Goal: Transaction & Acquisition: Purchase product/service

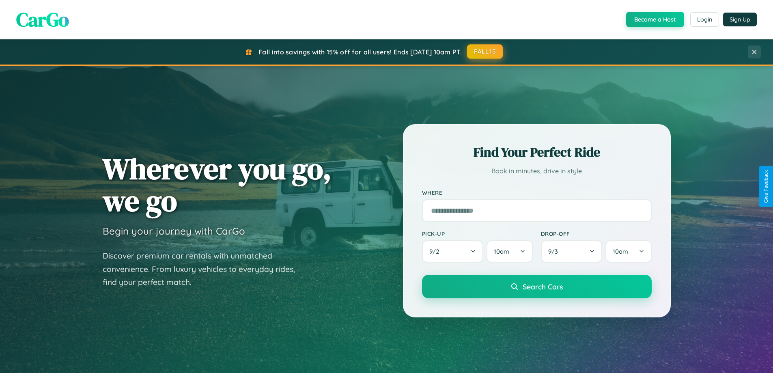
click at [486, 52] on button "FALL15" at bounding box center [485, 51] width 36 height 15
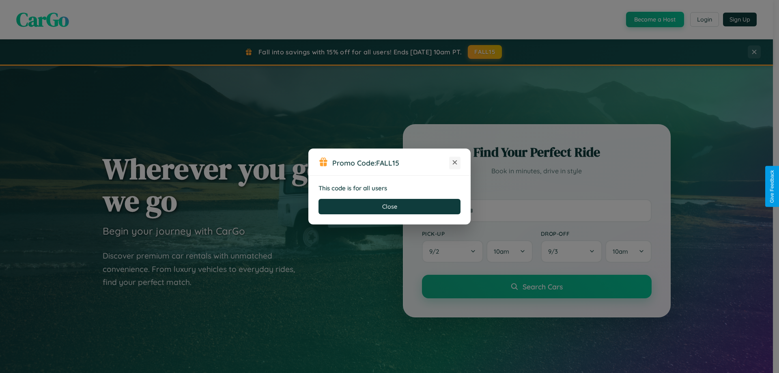
click at [455, 163] on icon at bounding box center [455, 162] width 8 height 8
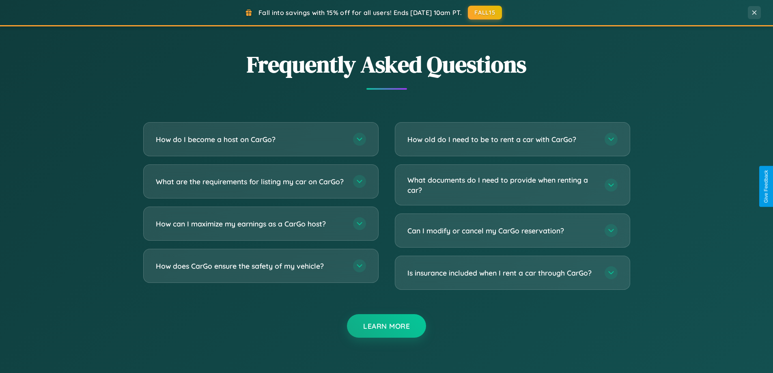
scroll to position [1562, 0]
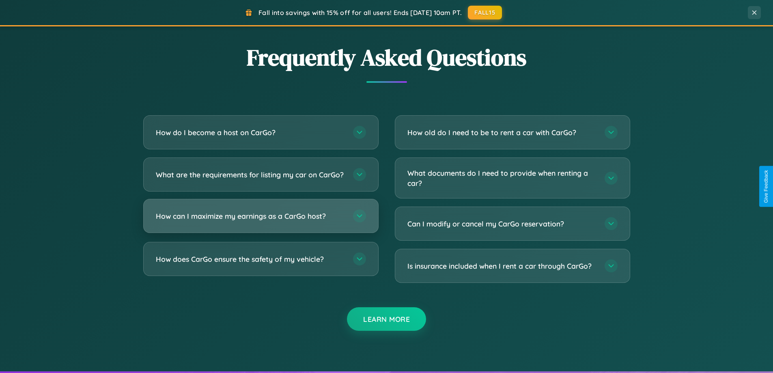
click at [261, 221] on h3 "How can I maximize my earnings as a CarGo host?" at bounding box center [250, 216] width 189 height 10
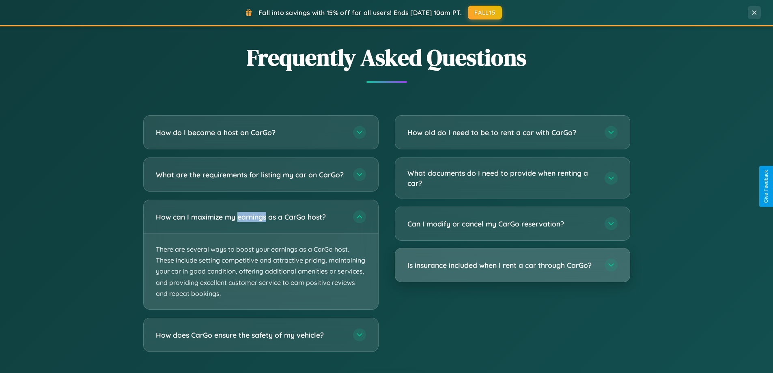
click at [512, 266] on h3 "Is insurance included when I rent a car through CarGo?" at bounding box center [502, 265] width 189 height 10
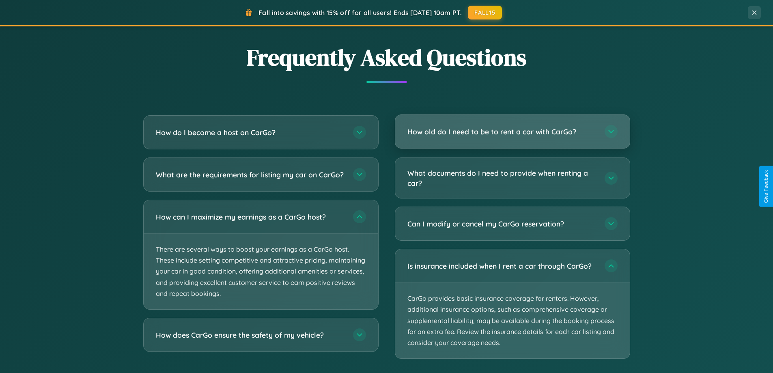
click at [512, 132] on h3 "How old do I need to be to rent a car with CarGo?" at bounding box center [502, 132] width 189 height 10
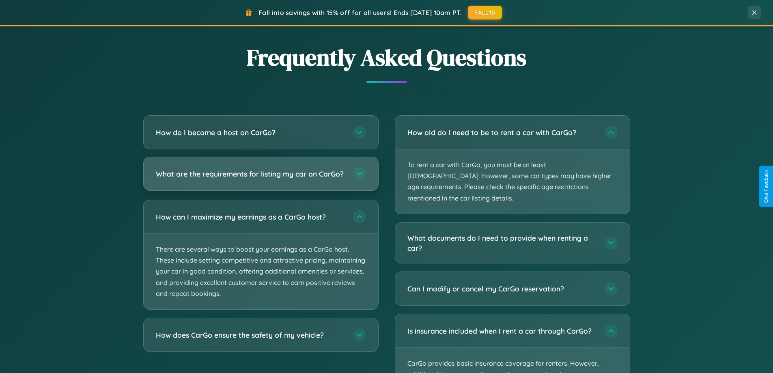
click at [261, 178] on h3 "What are the requirements for listing my car on CarGo?" at bounding box center [250, 174] width 189 height 10
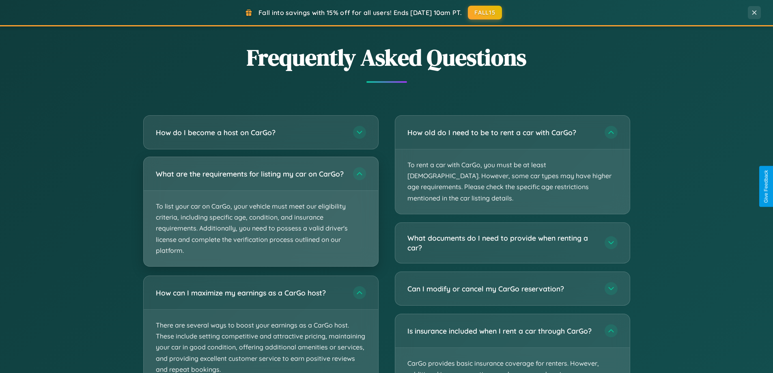
click at [261, 216] on p "To list your car on CarGo, your vehicle must meet our eligibility criteria, inc…" at bounding box center [261, 229] width 235 height 76
click at [261, 215] on p "To list your car on CarGo, your vehicle must meet our eligibility criteria, inc…" at bounding box center [261, 229] width 235 height 76
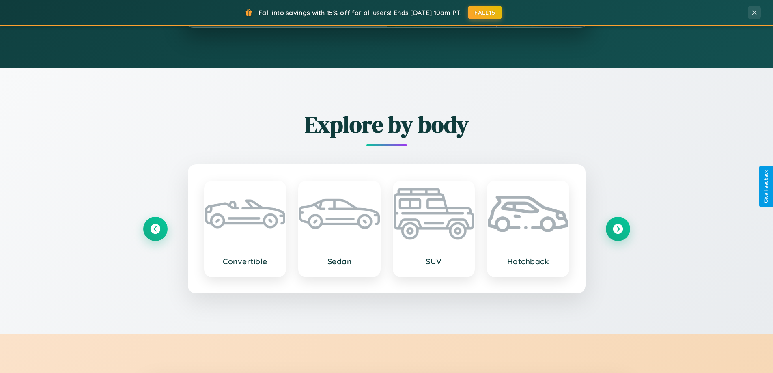
scroll to position [0, 0]
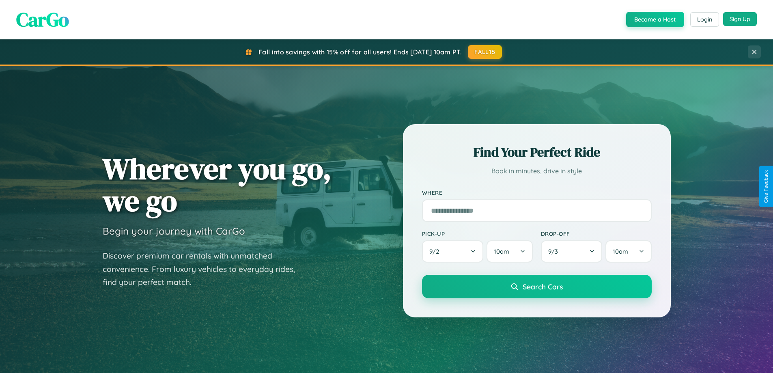
click at [740, 19] on button "Sign Up" at bounding box center [740, 19] width 34 height 14
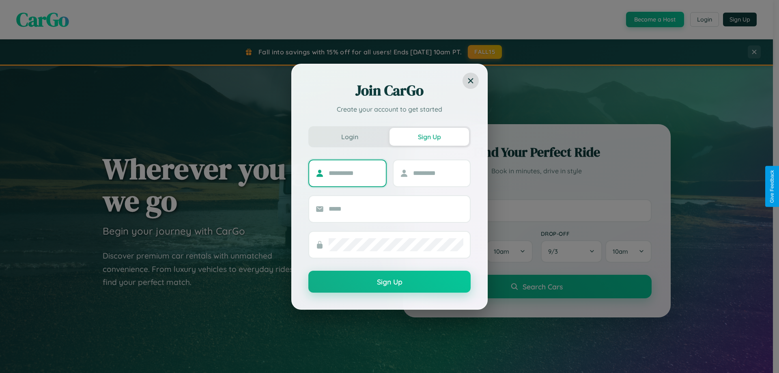
click at [354, 173] on input "text" at bounding box center [354, 173] width 51 height 13
type input "********"
click at [438, 173] on input "text" at bounding box center [438, 173] width 51 height 13
type input "******"
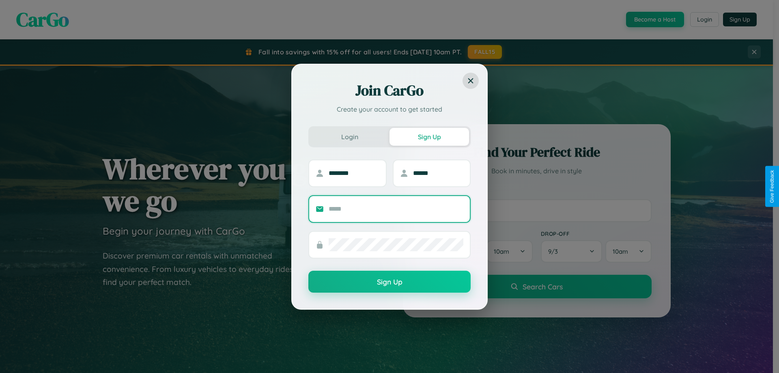
click at [396, 209] on input "text" at bounding box center [396, 209] width 135 height 13
type input "**********"
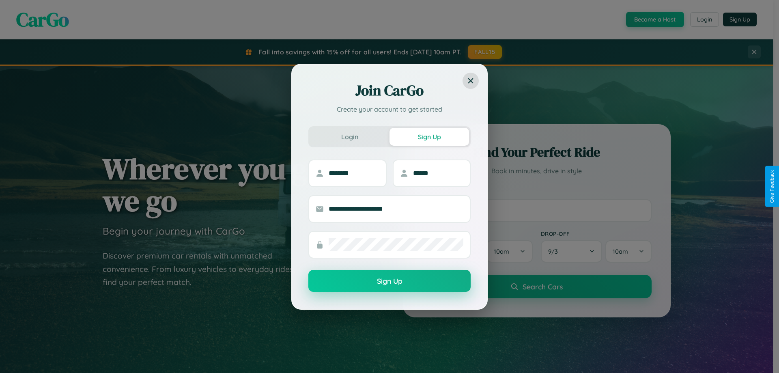
click at [390, 281] on button "Sign Up" at bounding box center [390, 281] width 162 height 22
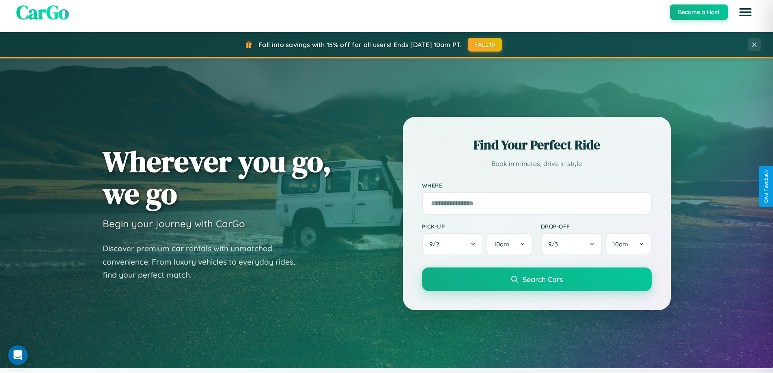
scroll to position [559, 0]
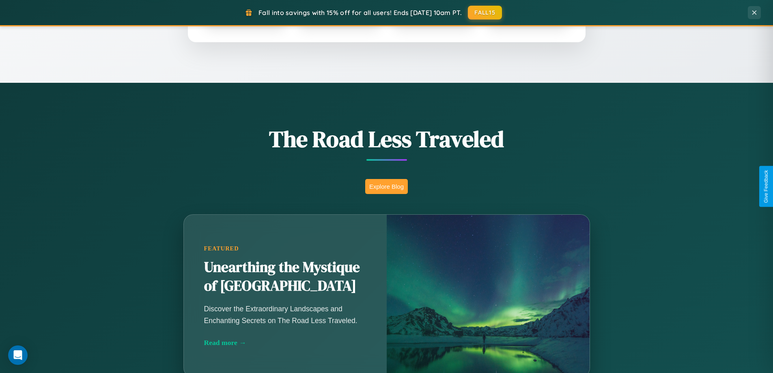
click at [386, 186] on button "Explore Blog" at bounding box center [386, 186] width 43 height 15
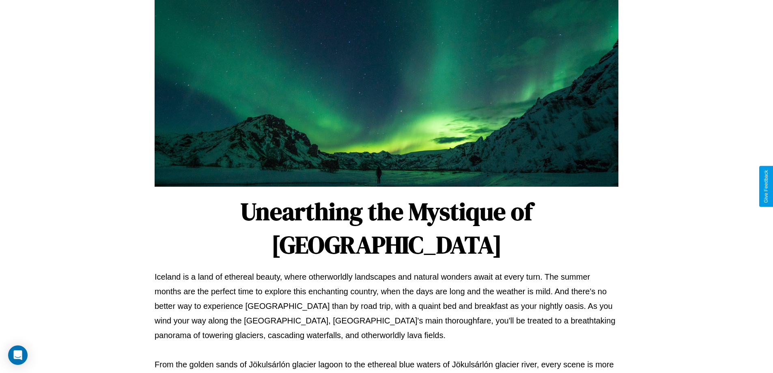
scroll to position [263, 0]
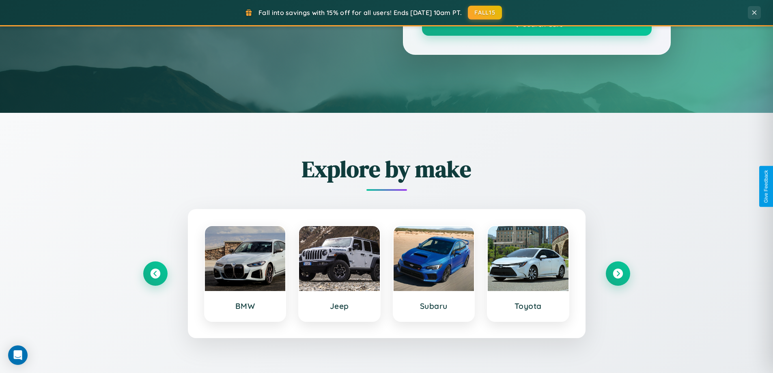
scroll to position [559, 0]
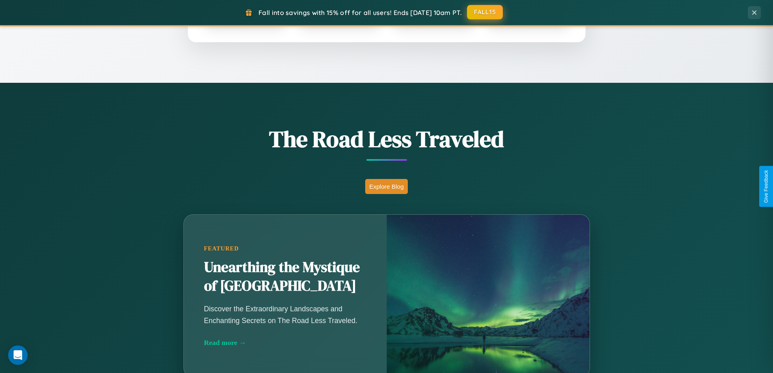
click at [486, 12] on button "FALL15" at bounding box center [485, 12] width 36 height 15
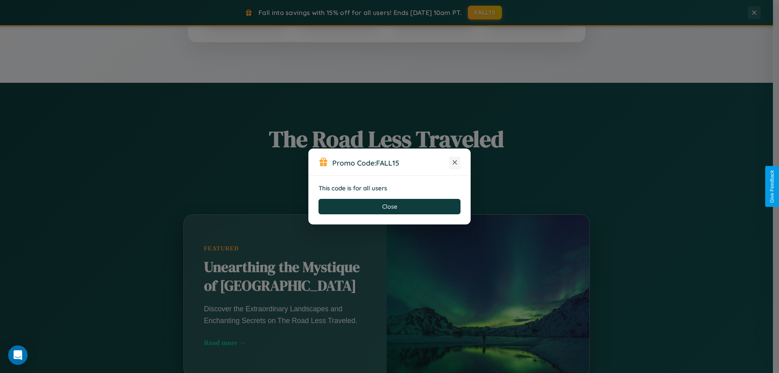
click at [455, 163] on icon at bounding box center [455, 162] width 8 height 8
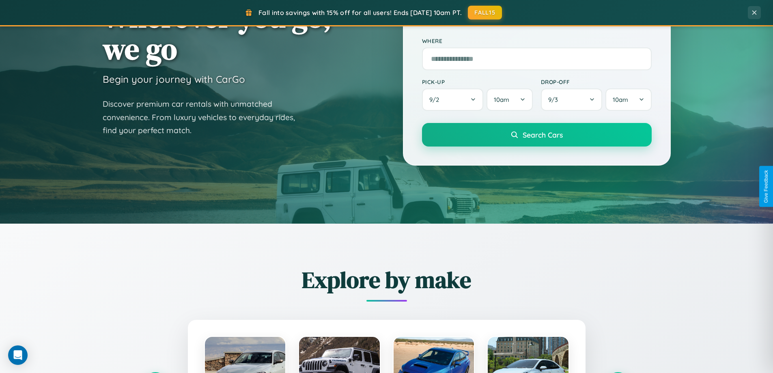
scroll to position [24, 0]
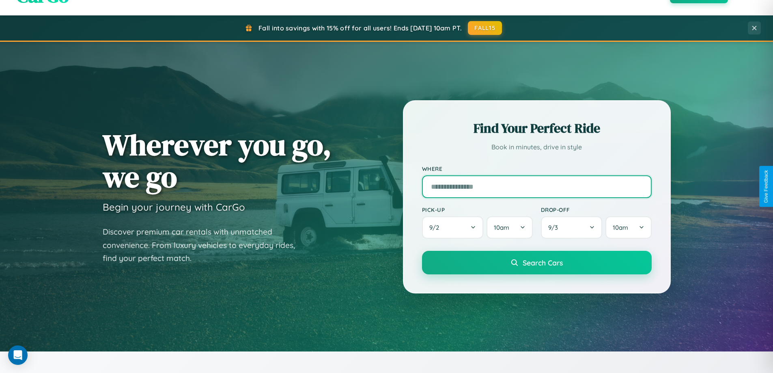
click at [537, 186] on input "text" at bounding box center [537, 186] width 230 height 23
type input "****"
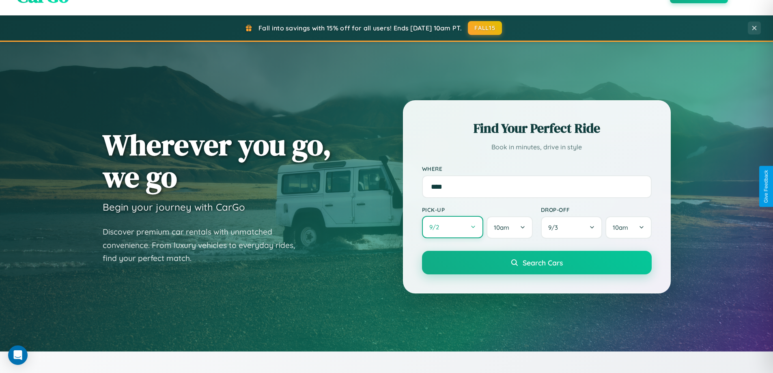
click at [453, 227] on button "9 / 2" at bounding box center [453, 227] width 62 height 22
select select "*"
select select "****"
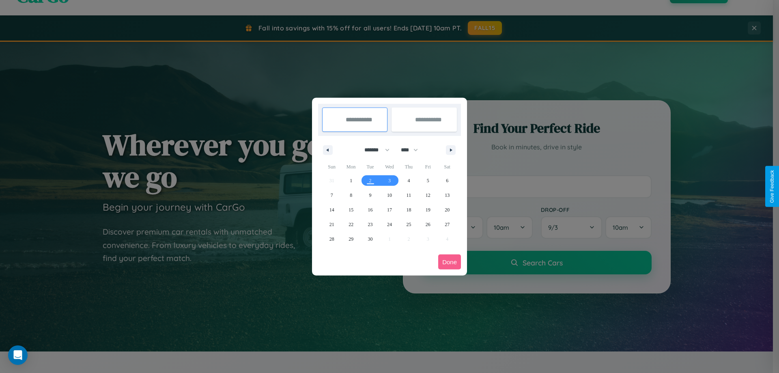
drag, startPoint x: 374, startPoint y: 150, endPoint x: 390, endPoint y: 163, distance: 20.8
click at [374, 150] on select "******* ******** ***** ***** *** **** **** ****** ********* ******* ******** **…" at bounding box center [375, 149] width 35 height 13
select select "*"
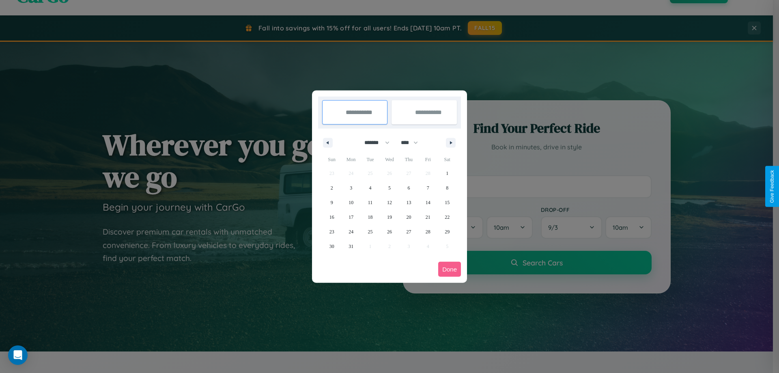
drag, startPoint x: 413, startPoint y: 143, endPoint x: 390, endPoint y: 163, distance: 31.1
click at [413, 143] on select "**** **** **** **** **** **** **** **** **** **** **** **** **** **** **** ****…" at bounding box center [409, 142] width 24 height 13
select select "****"
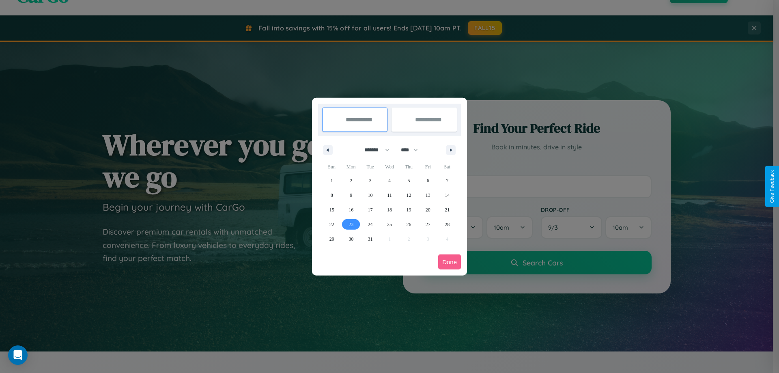
click at [351, 224] on span "23" at bounding box center [351, 224] width 5 height 15
type input "**********"
click at [351, 239] on span "30" at bounding box center [351, 239] width 5 height 15
type input "**********"
click at [450, 262] on button "Done" at bounding box center [449, 262] width 23 height 15
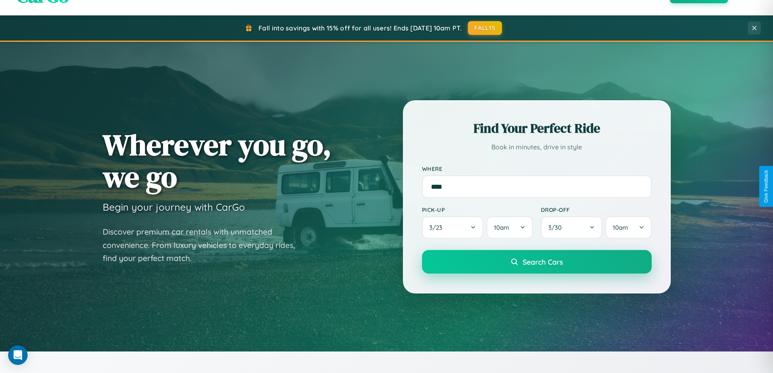
click at [537, 262] on span "Search Cars" at bounding box center [543, 261] width 40 height 9
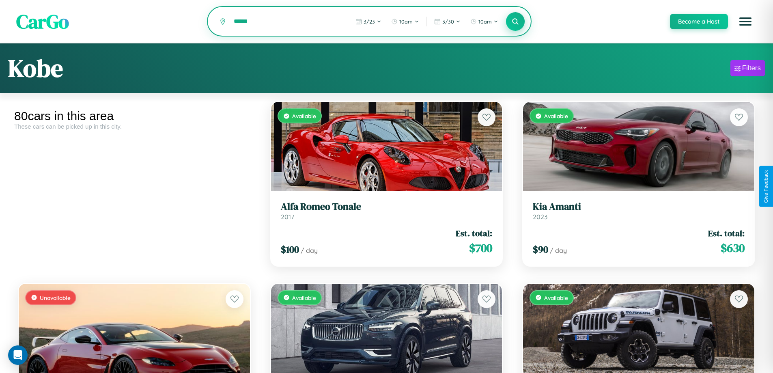
type input "******"
click at [515, 22] on icon at bounding box center [516, 21] width 8 height 8
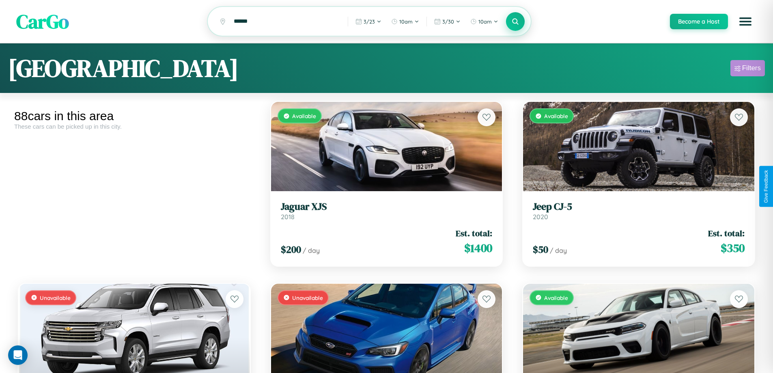
click at [748, 69] on div "Filters" at bounding box center [752, 68] width 19 height 8
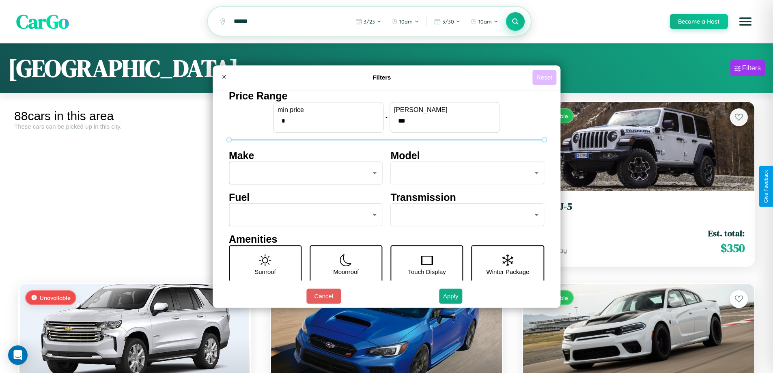
click at [546, 77] on button "Reset" at bounding box center [545, 77] width 24 height 15
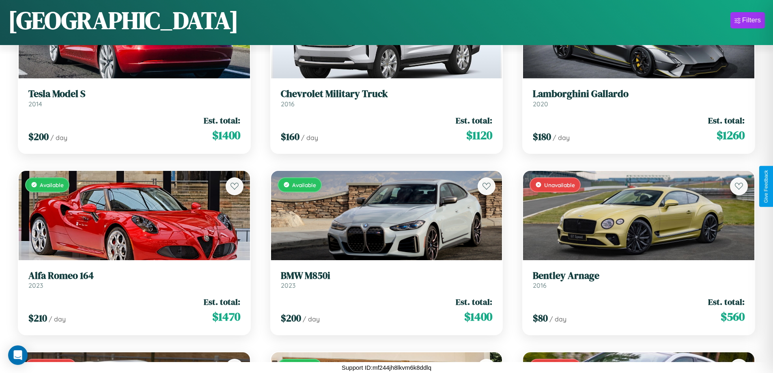
scroll to position [4114, 0]
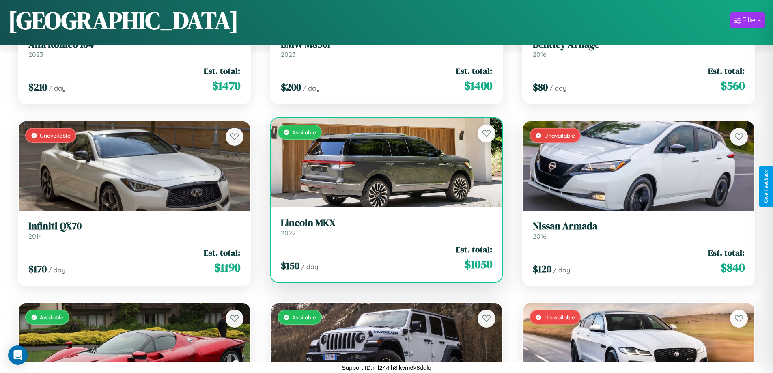
click at [383, 229] on link "Lincoln MKX 2022" at bounding box center [387, 227] width 212 height 20
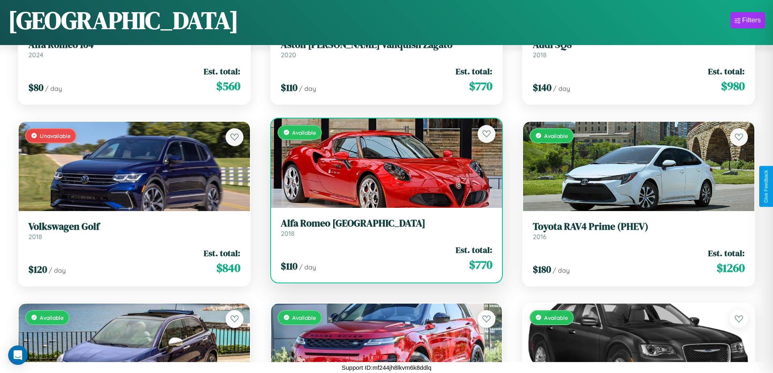
click at [383, 227] on h3 "Alfa Romeo Milano" at bounding box center [387, 224] width 212 height 12
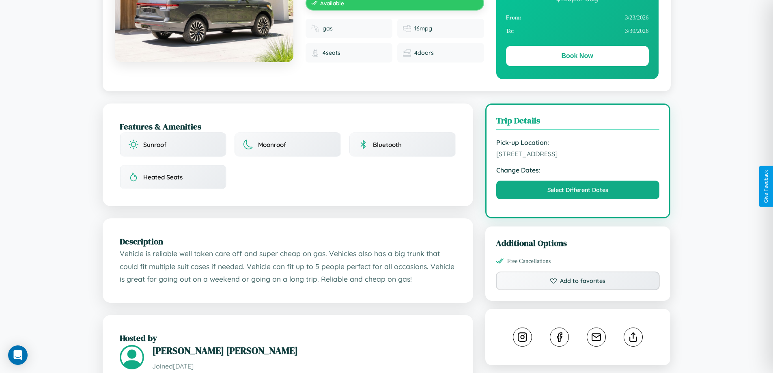
scroll to position [211, 0]
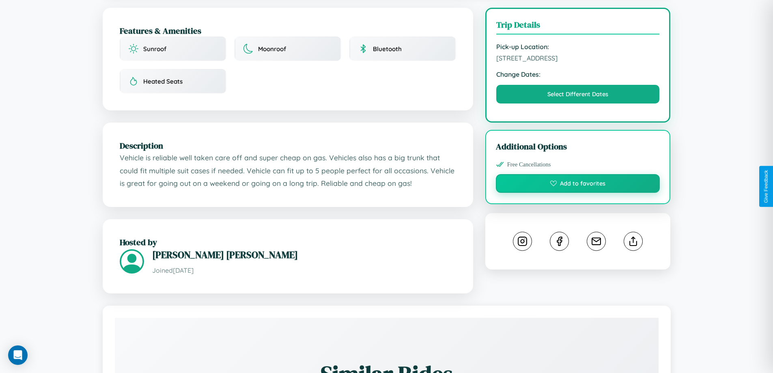
click at [578, 185] on button "Add to favorites" at bounding box center [578, 183] width 164 height 19
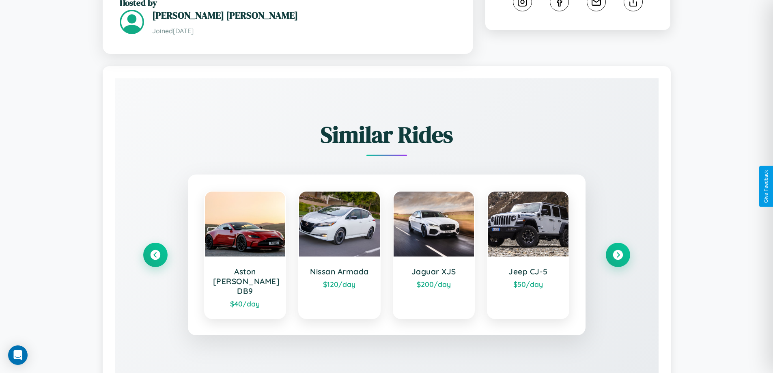
scroll to position [476, 0]
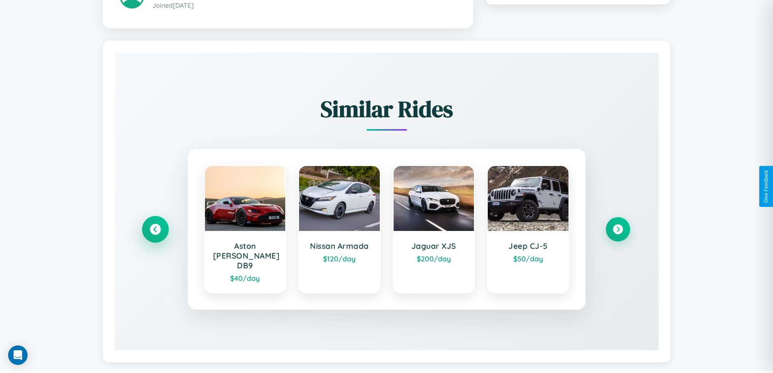
click at [155, 225] on icon at bounding box center [155, 229] width 11 height 11
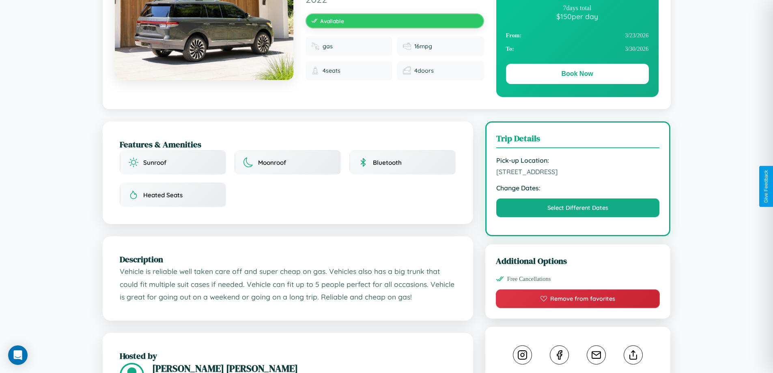
scroll to position [84, 0]
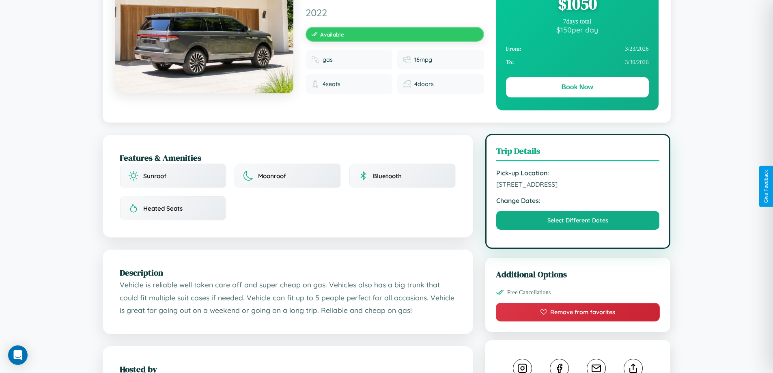
click at [578, 186] on span "2993 Pine Street Vienna 23631 Austria" at bounding box center [579, 184] width 164 height 8
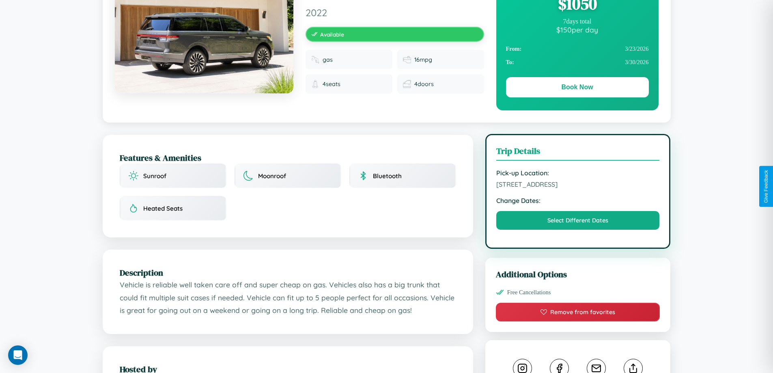
click at [578, 186] on span "2993 Pine Street Vienna 23631 Austria" at bounding box center [579, 184] width 164 height 8
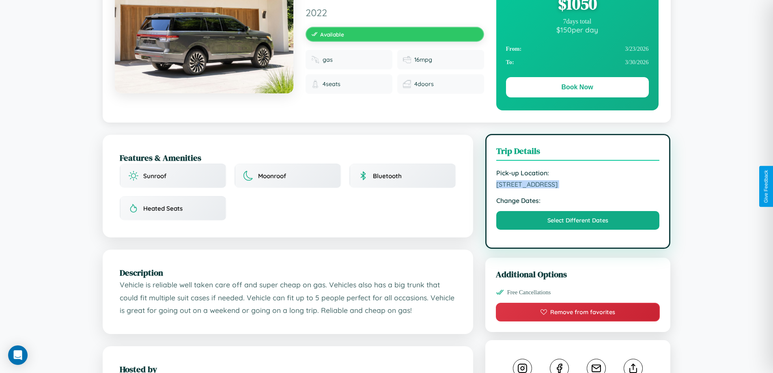
click at [578, 186] on span "2993 Pine Street Vienna 23631 Austria" at bounding box center [579, 184] width 164 height 8
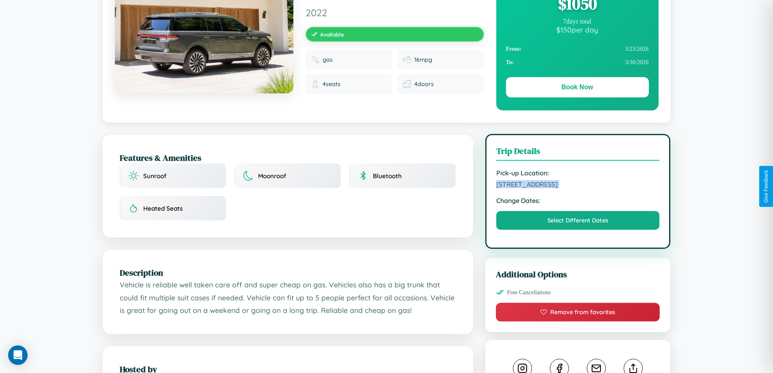
click at [578, 186] on span "2993 Pine Street Vienna 23631 Austria" at bounding box center [579, 184] width 164 height 8
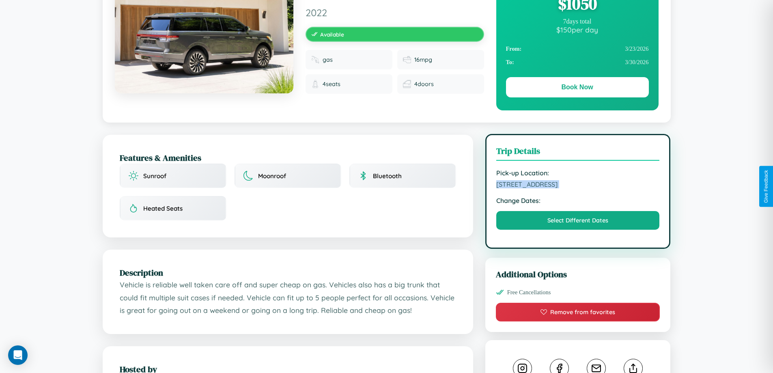
click at [578, 186] on span "2993 Pine Street Vienna 23631 Austria" at bounding box center [579, 184] width 164 height 8
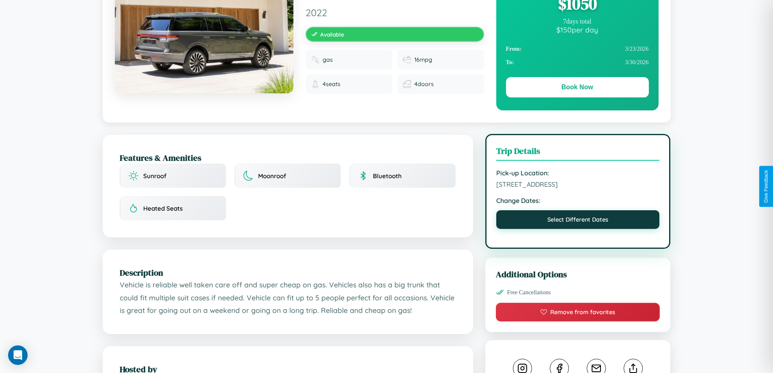
click at [578, 222] on button "Select Different Dates" at bounding box center [579, 219] width 164 height 19
select select "*"
select select "****"
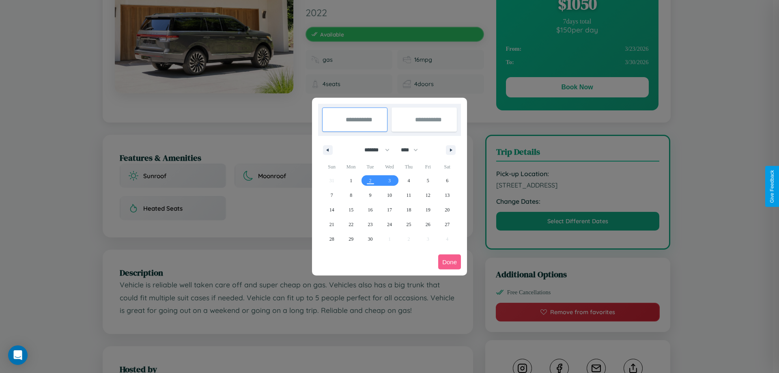
click at [374, 150] on select "******* ******** ***** ***** *** **** **** ****** ********* ******* ******** **…" at bounding box center [375, 149] width 35 height 13
select select "*"
click at [389, 180] on span "1" at bounding box center [390, 180] width 2 height 15
type input "**********"
click at [447, 180] on span "4" at bounding box center [447, 180] width 2 height 15
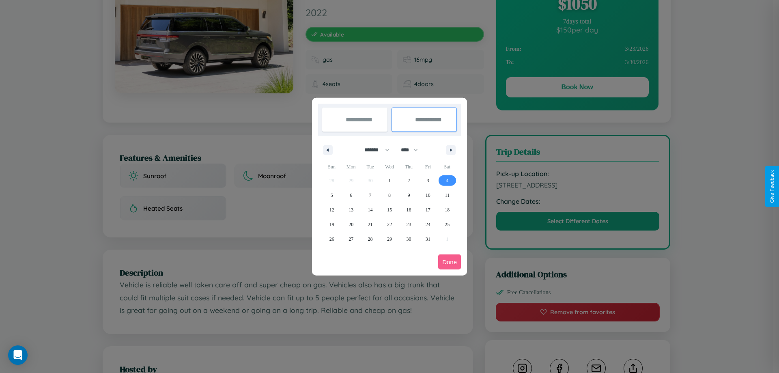
type input "**********"
click at [450, 262] on button "Done" at bounding box center [449, 262] width 23 height 15
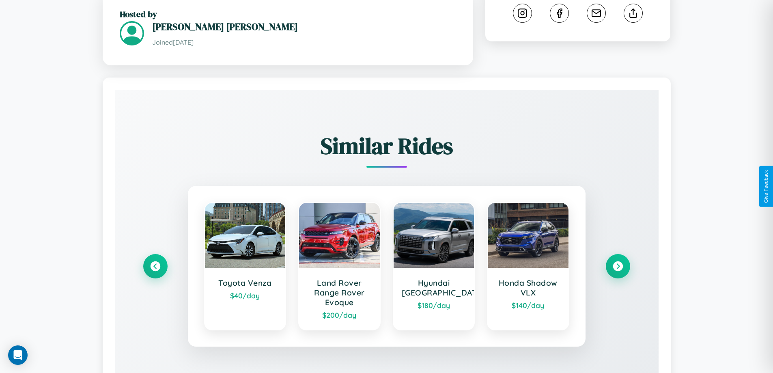
scroll to position [486, 0]
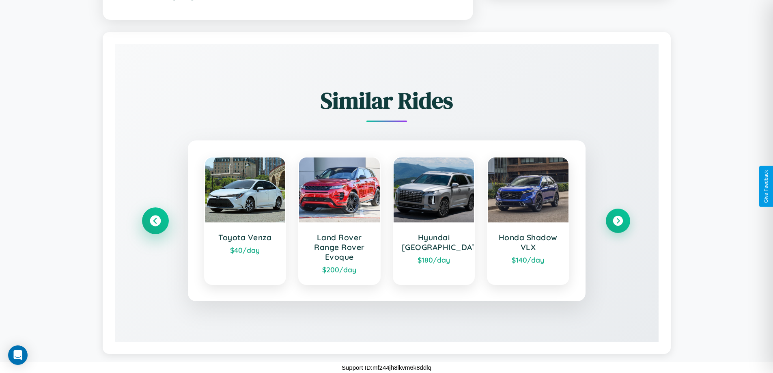
click at [155, 220] on icon at bounding box center [155, 220] width 11 height 11
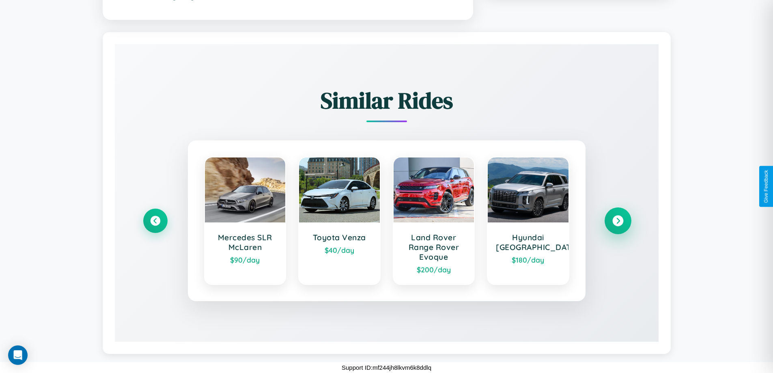
click at [618, 220] on icon at bounding box center [618, 220] width 11 height 11
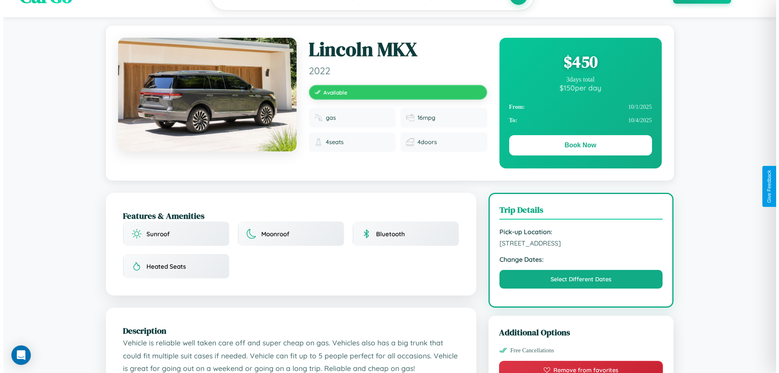
scroll to position [0, 0]
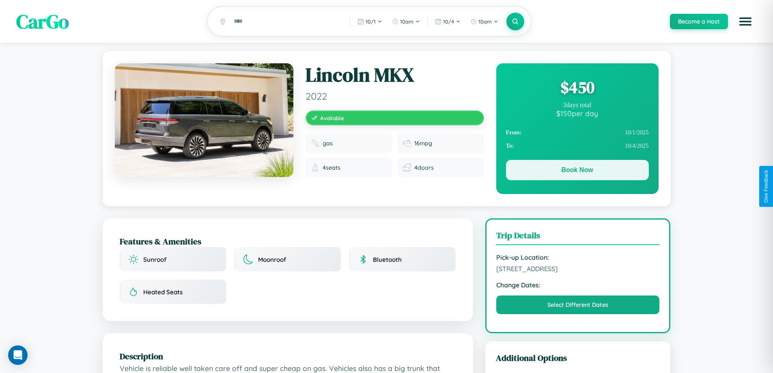
click at [577, 171] on button "Book Now" at bounding box center [577, 170] width 143 height 20
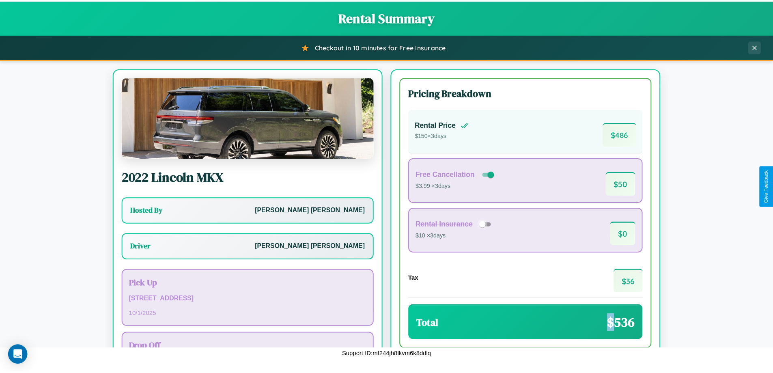
scroll to position [58, 0]
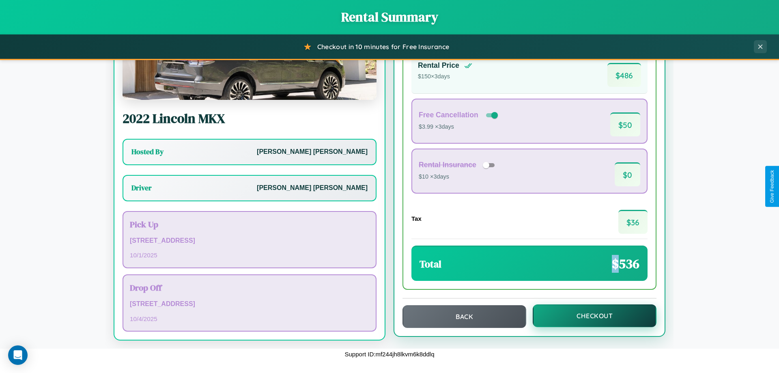
click at [589, 316] on button "Checkout" at bounding box center [595, 315] width 124 height 23
